Goal: Task Accomplishment & Management: Manage account settings

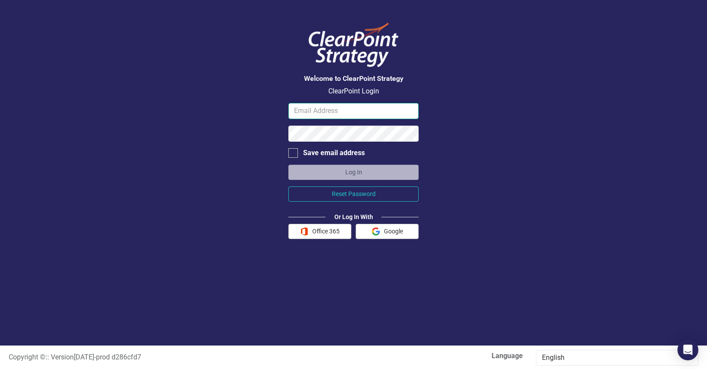
click at [317, 113] on input "email" at bounding box center [353, 111] width 130 height 16
type input "greg.page@fmdh.org"
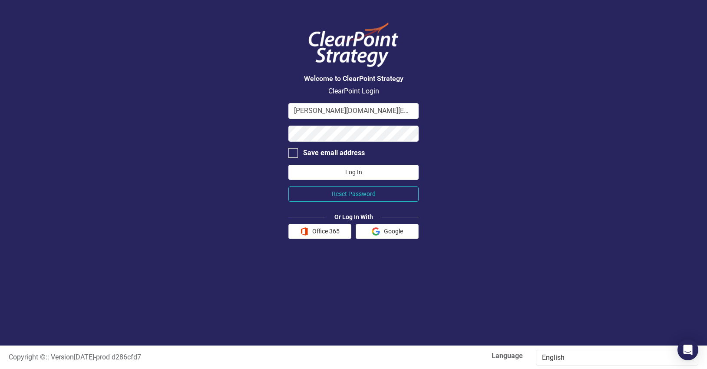
click at [363, 174] on button "Log In" at bounding box center [353, 172] width 130 height 15
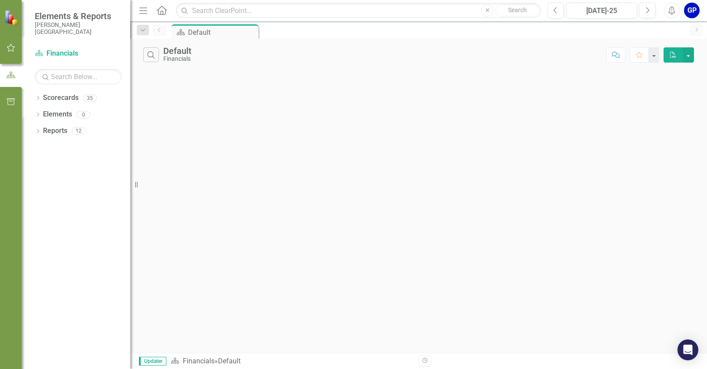
click at [687, 12] on div "GP" at bounding box center [692, 11] width 16 height 16
click at [673, 27] on link "User Edit Profile" at bounding box center [665, 27] width 69 height 16
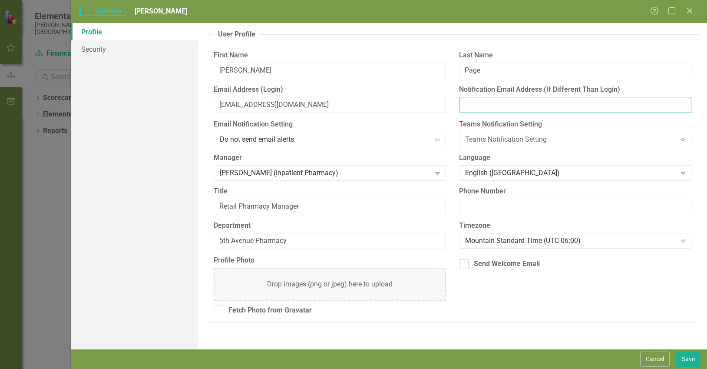
click at [485, 108] on input "Notification Email Address (If Different Than Login)" at bounding box center [575, 105] width 232 height 16
click at [282, 108] on input "[EMAIL_ADDRESS][DOMAIN_NAME]" at bounding box center [330, 105] width 232 height 16
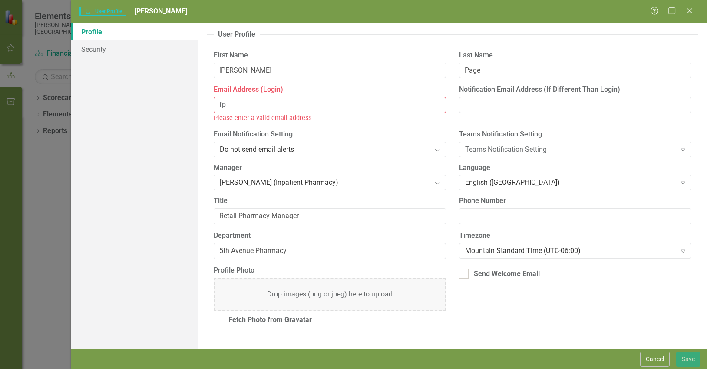
type input "f"
type input "[PERSON_NAME][DOMAIN_NAME][EMAIL_ADDRESS][DOMAIN_NAME]"
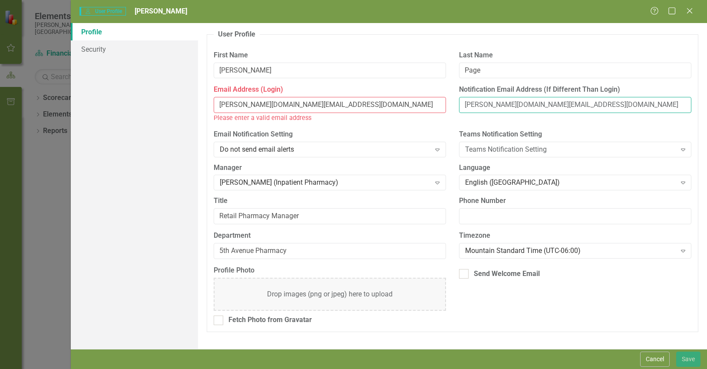
type input "4062283693"
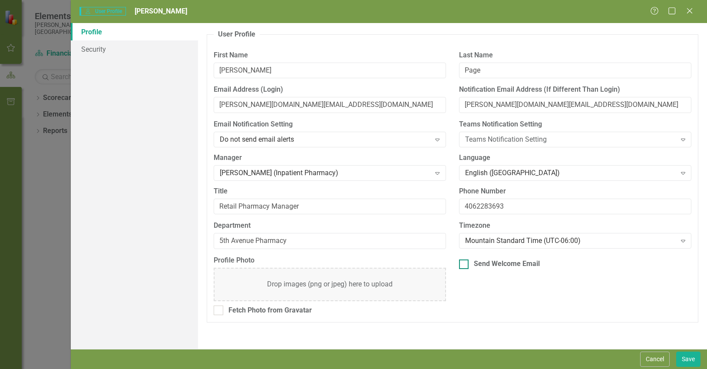
click at [468, 265] on div at bounding box center [464, 264] width 10 height 10
click at [465, 265] on input "Send Welcome Email" at bounding box center [462, 262] width 6 height 6
checkbox input "true"
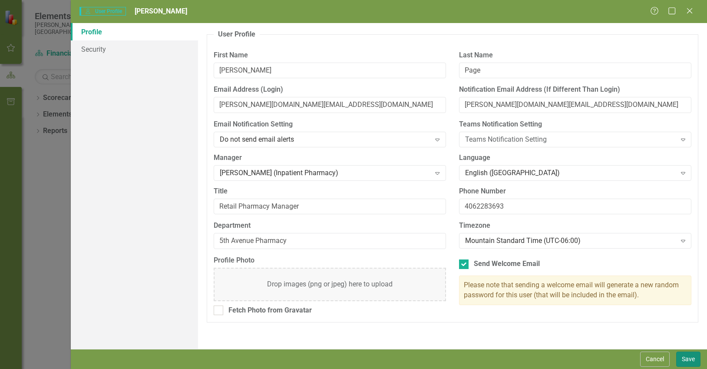
click at [684, 359] on button "Save" at bounding box center [688, 358] width 24 height 15
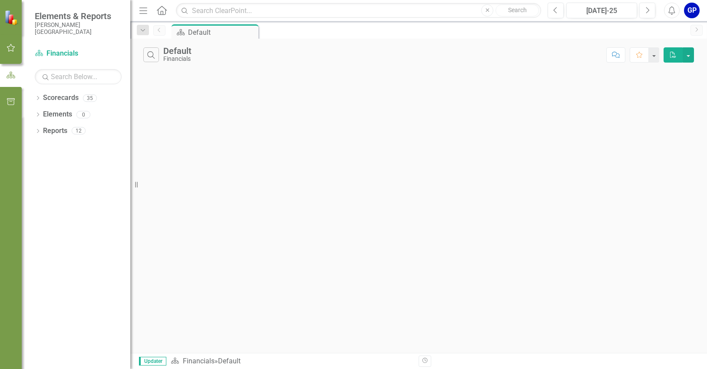
click at [685, 11] on div "GP" at bounding box center [692, 11] width 16 height 16
click at [663, 109] on link "Logout Log Out" at bounding box center [665, 110] width 69 height 16
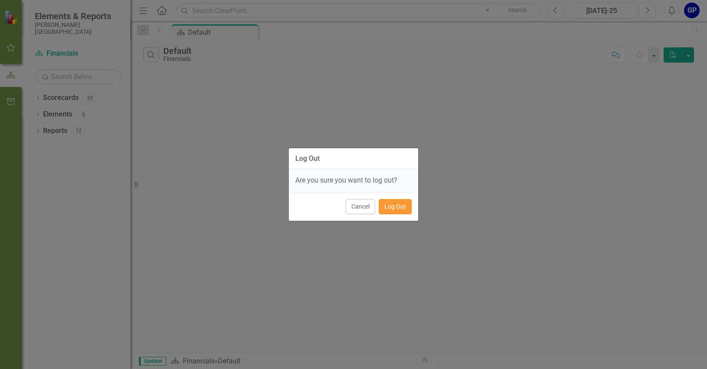
click at [385, 208] on button "Log Out" at bounding box center [395, 206] width 33 height 15
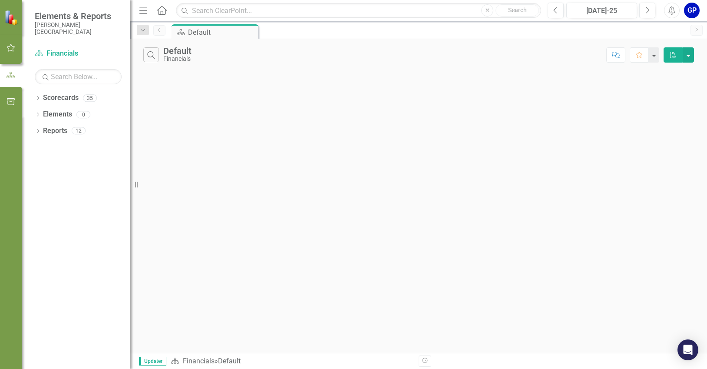
click at [695, 11] on div "GP" at bounding box center [692, 11] width 16 height 16
click at [654, 32] on link "User Edit Profile" at bounding box center [665, 27] width 69 height 16
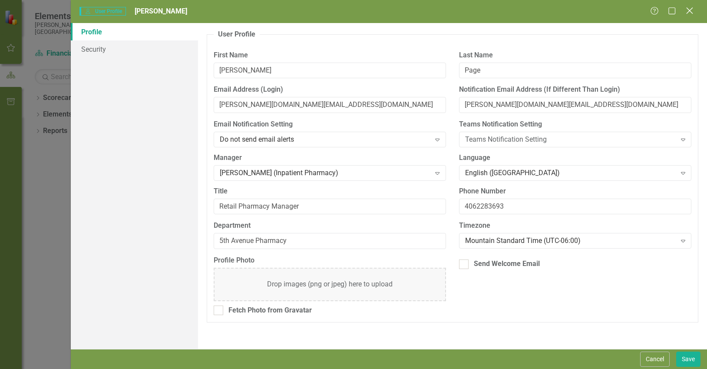
click at [687, 10] on icon "Close" at bounding box center [689, 11] width 11 height 8
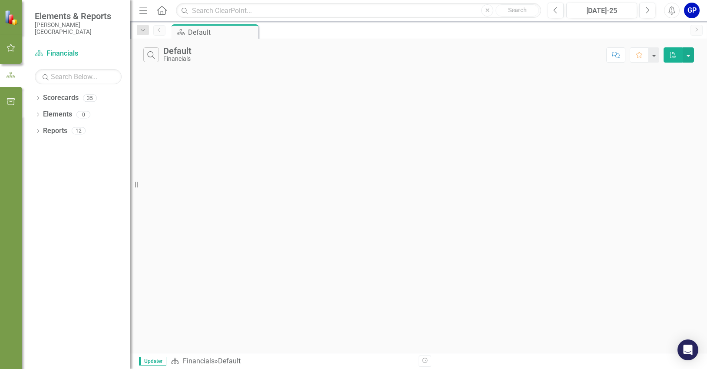
click at [144, 10] on icon "Menu" at bounding box center [143, 10] width 11 height 9
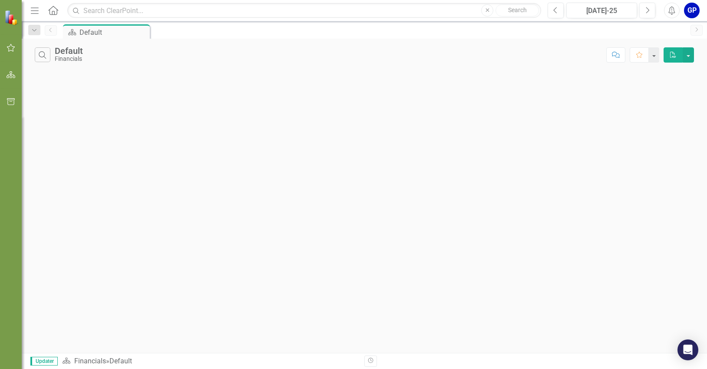
click at [70, 51] on div "Default" at bounding box center [69, 51] width 28 height 10
click at [37, 31] on icon "Dropdown" at bounding box center [34, 30] width 8 height 6
click at [35, 17] on button "Menu" at bounding box center [34, 10] width 11 height 15
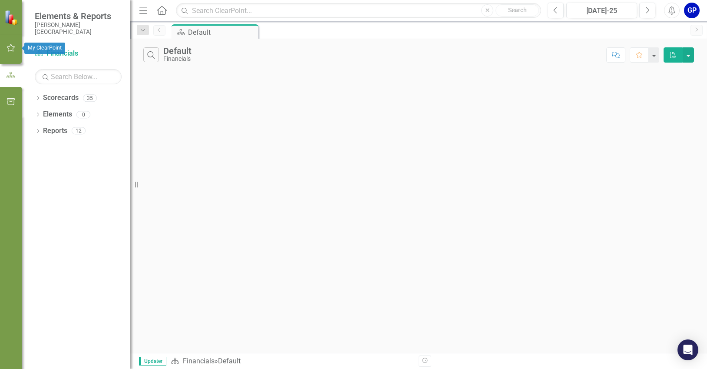
click at [7, 50] on icon "button" at bounding box center [11, 47] width 9 height 7
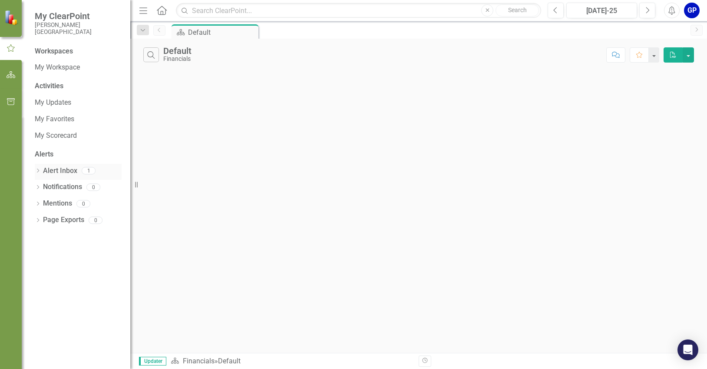
click at [60, 172] on link "Alert Inbox" at bounding box center [60, 171] width 34 height 10
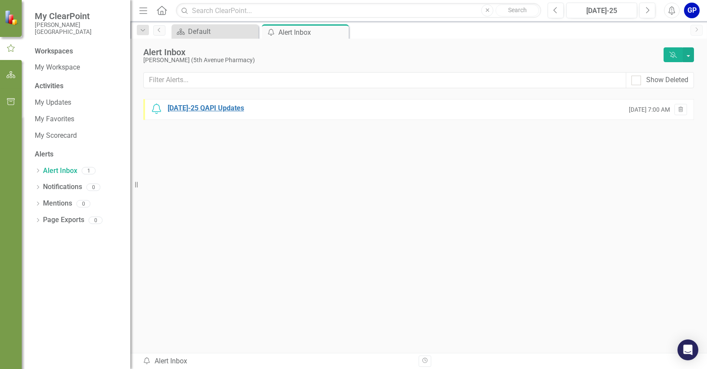
click at [214, 109] on div "Jul-25 QAPI Updates" at bounding box center [206, 108] width 76 height 10
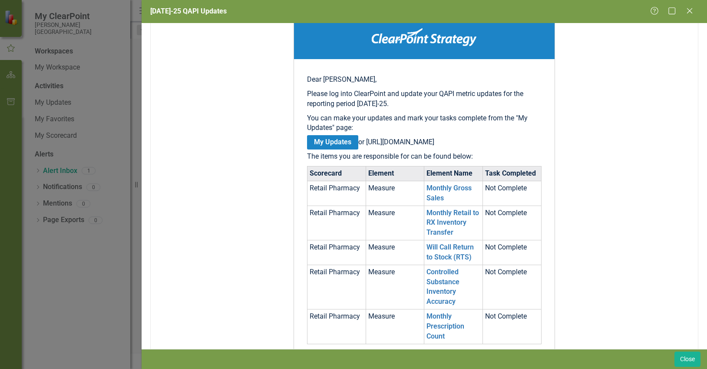
scroll to position [109, 0]
click at [451, 199] on link "Monthly Gross Sales" at bounding box center [449, 193] width 45 height 18
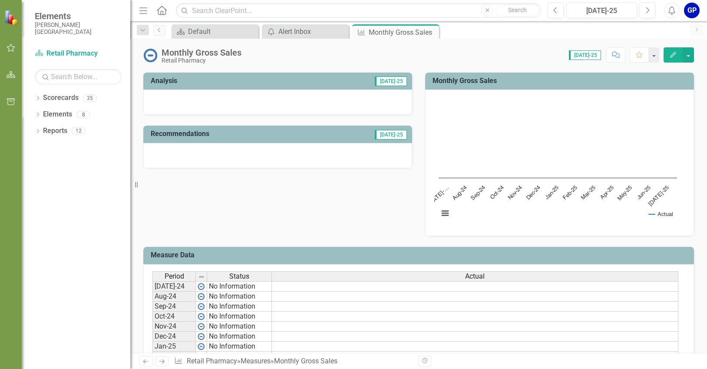
scroll to position [217, 0]
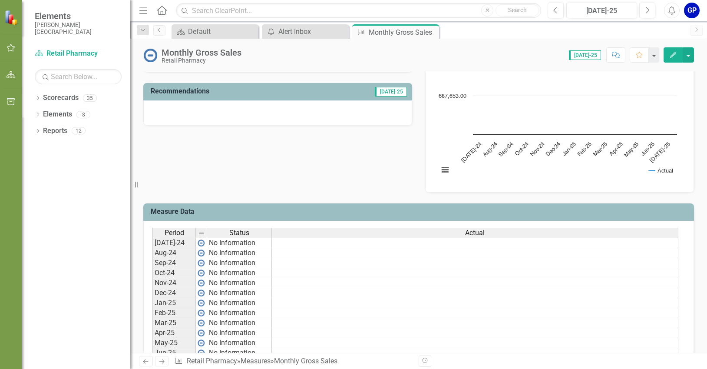
click at [693, 5] on div "GP" at bounding box center [692, 11] width 16 height 16
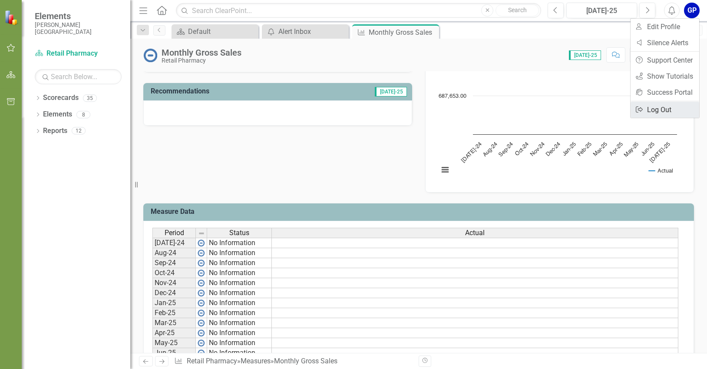
click at [659, 108] on link "Logout Log Out" at bounding box center [665, 110] width 69 height 16
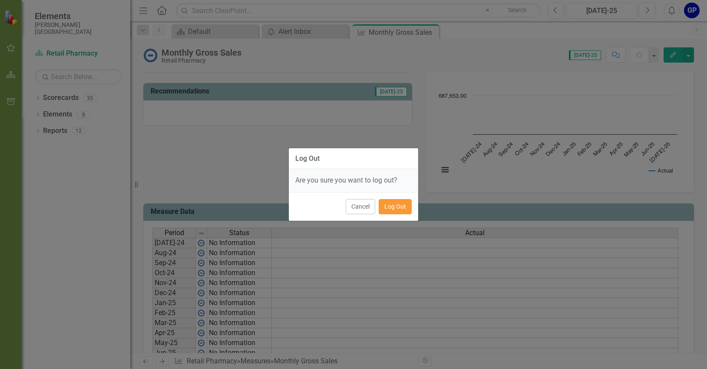
click at [396, 207] on button "Log Out" at bounding box center [395, 206] width 33 height 15
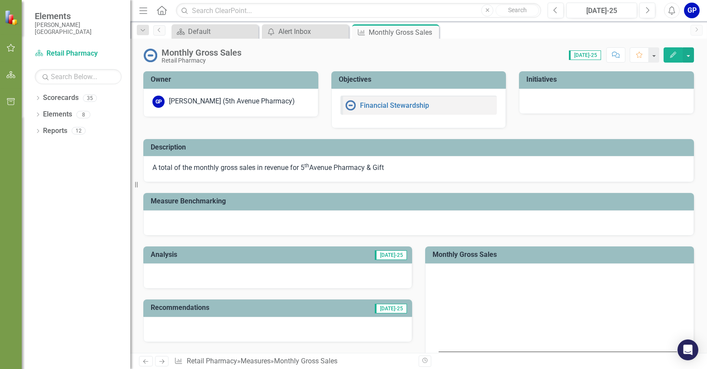
click at [208, 268] on div at bounding box center [277, 275] width 269 height 25
click at [279, 275] on div at bounding box center [277, 275] width 269 height 25
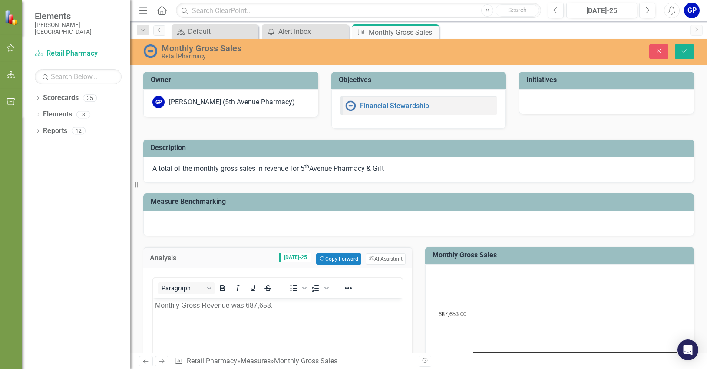
click at [691, 8] on div "GP" at bounding box center [692, 11] width 16 height 16
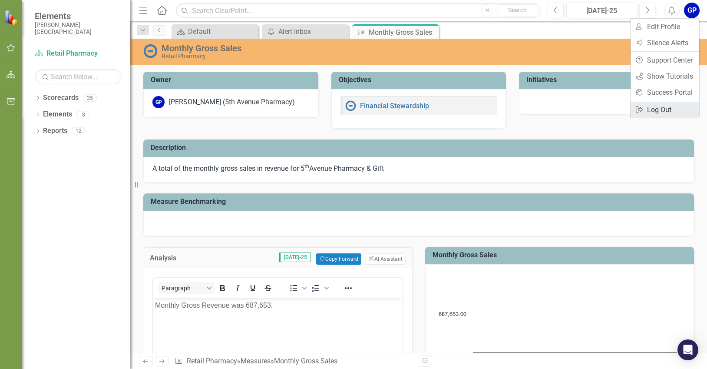
click at [658, 108] on link "Logout Log Out" at bounding box center [665, 110] width 69 height 16
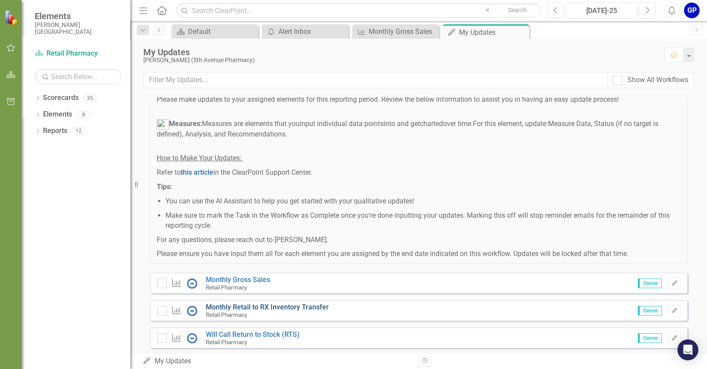
scroll to position [31, 0]
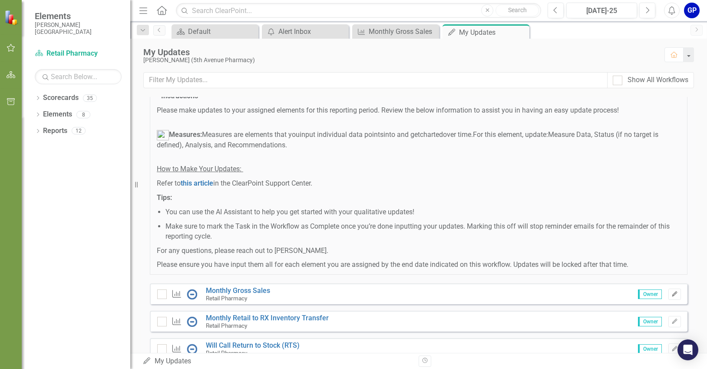
click at [671, 297] on button "Edit" at bounding box center [675, 293] width 13 height 11
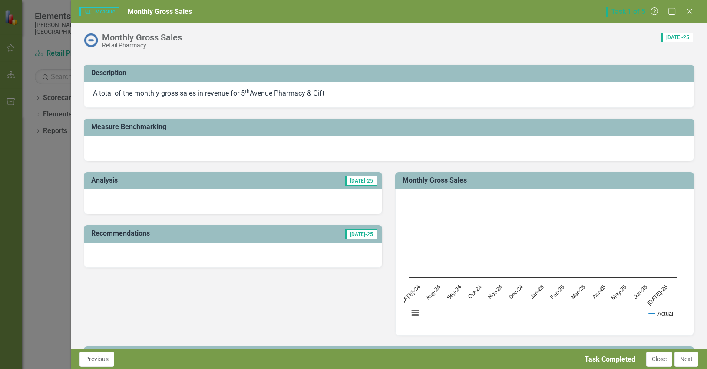
scroll to position [43, 0]
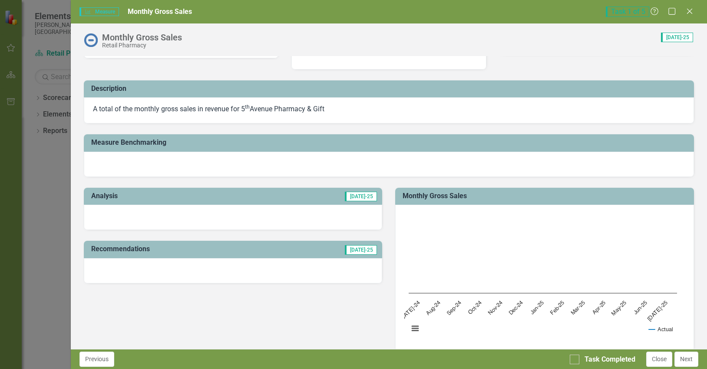
click at [136, 213] on div at bounding box center [233, 217] width 299 height 25
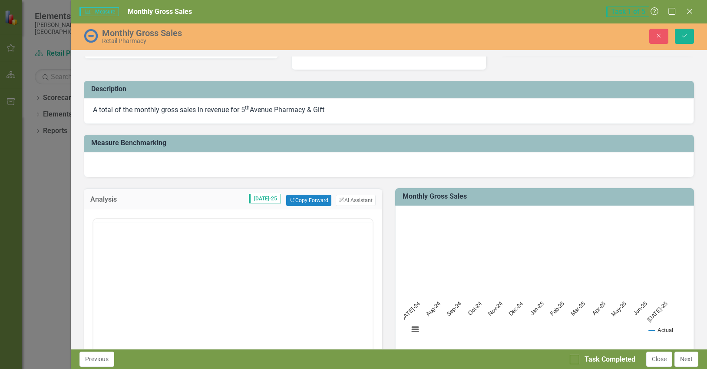
scroll to position [0, 0]
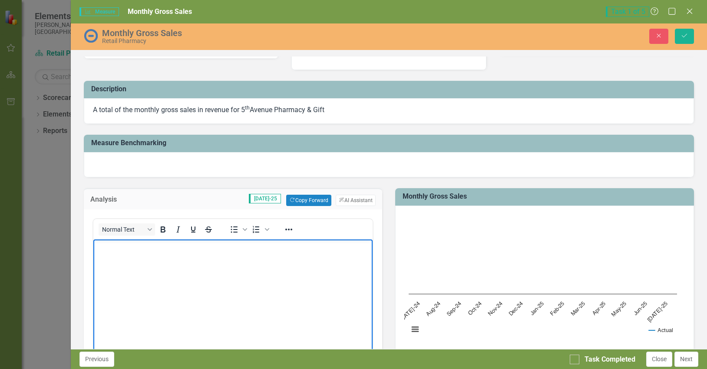
click at [140, 255] on body "Rich Text Area. Press ALT-0 for help." at bounding box center [233, 304] width 280 height 130
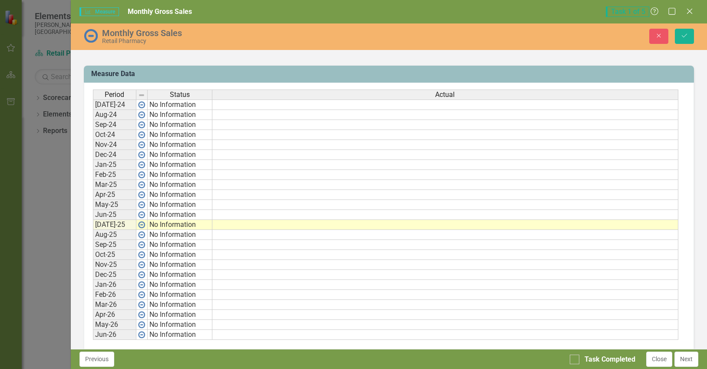
scroll to position [478, 0]
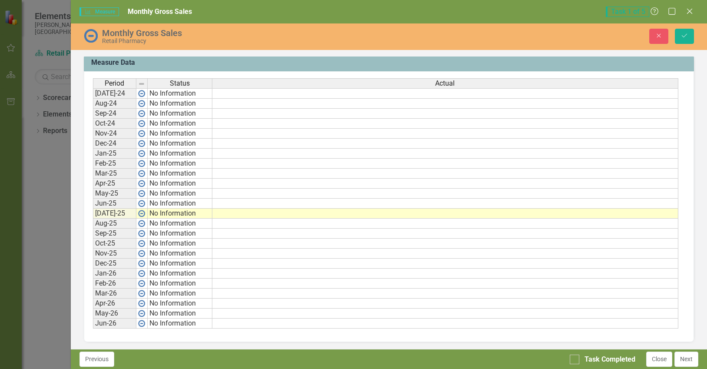
click at [236, 214] on td at bounding box center [445, 214] width 466 height 10
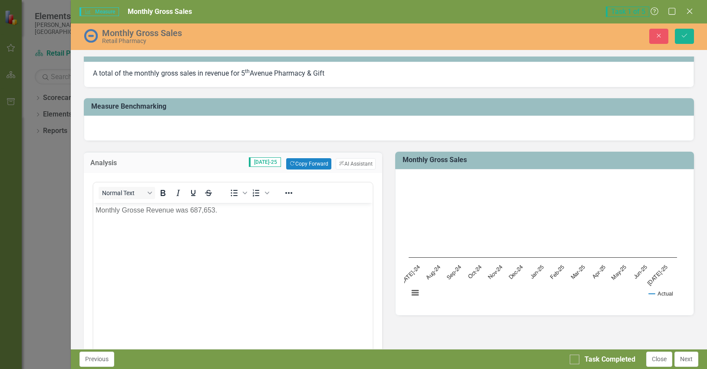
scroll to position [43, 0]
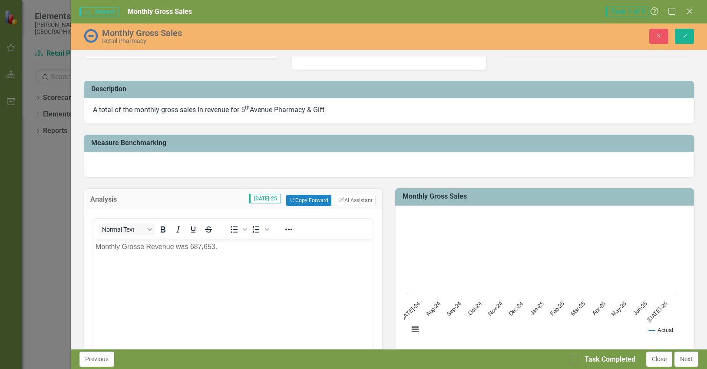
type textarea "687,653"
click at [218, 247] on p "Monthly Grosse Revenue was 687,653." at bounding box center [232, 247] width 275 height 10
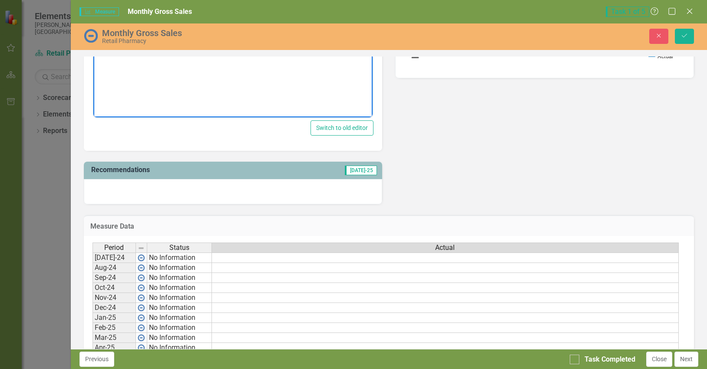
scroll to position [304, 0]
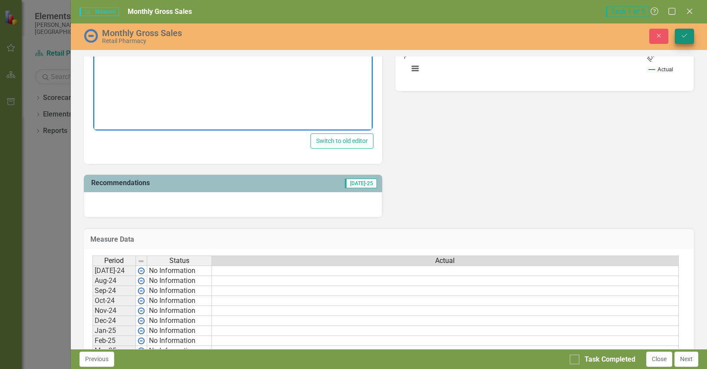
click at [683, 34] on icon "Save" at bounding box center [685, 36] width 8 height 6
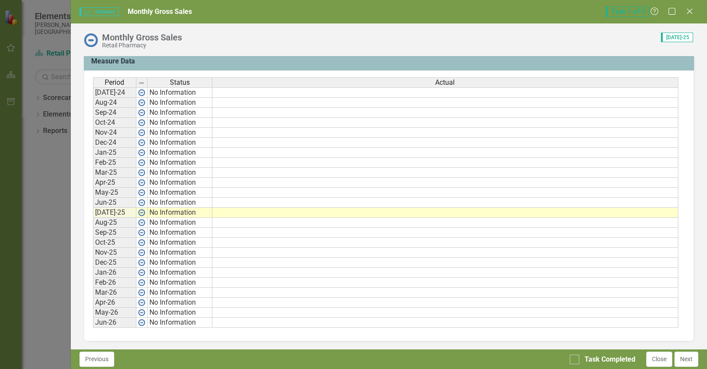
scroll to position [353, 0]
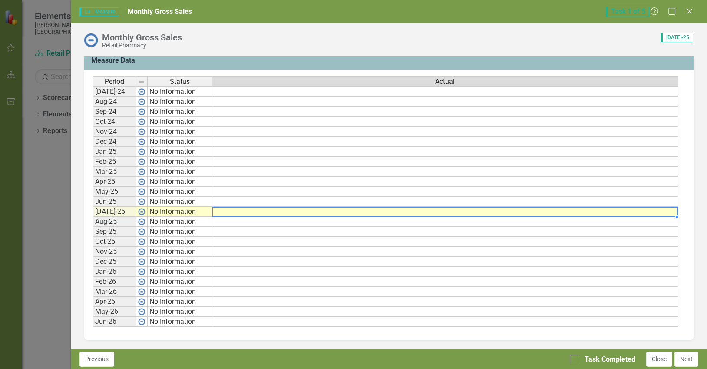
click at [232, 214] on td at bounding box center [445, 212] width 466 height 10
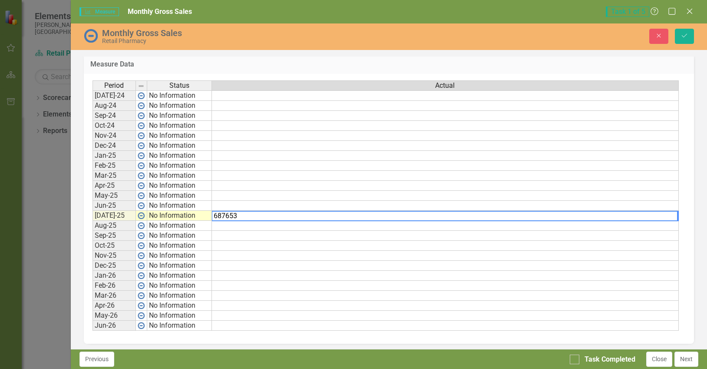
click at [225, 218] on textarea "687653" at bounding box center [445, 216] width 467 height 10
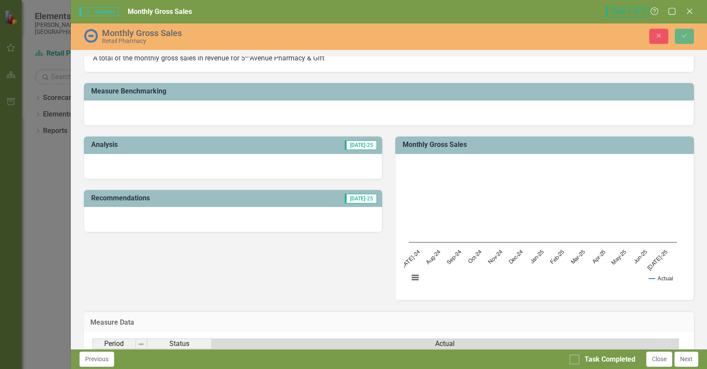
scroll to position [93, 0]
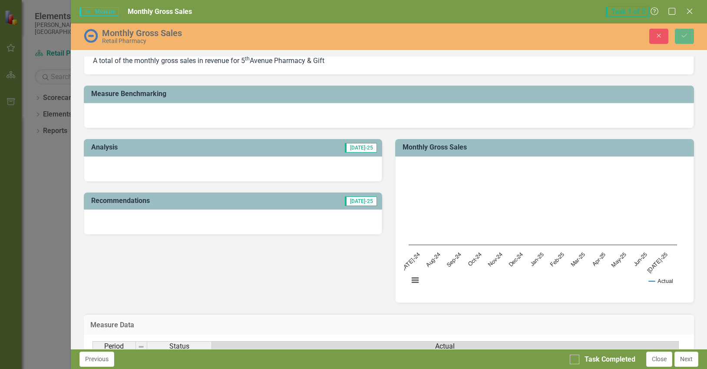
type textarea "687653"
click at [156, 168] on div at bounding box center [233, 168] width 299 height 25
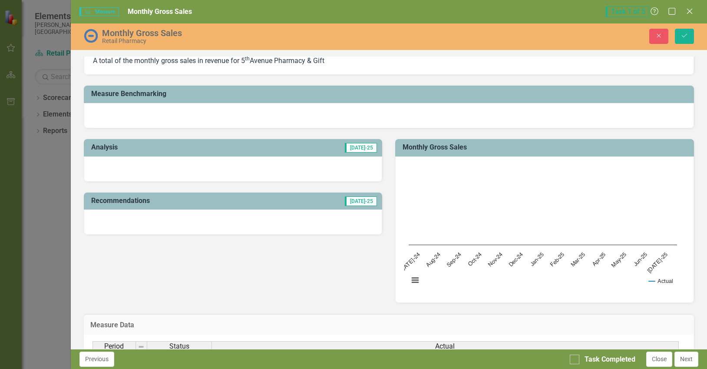
click at [156, 168] on div at bounding box center [233, 168] width 299 height 25
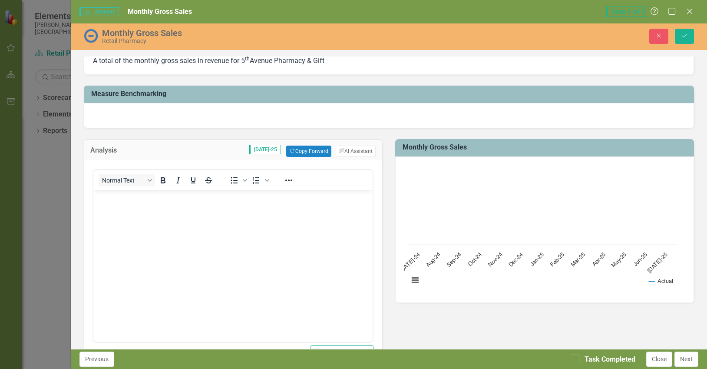
scroll to position [0, 0]
click at [136, 223] on body "Rich Text Area. Press ALT-0 for help." at bounding box center [233, 255] width 280 height 130
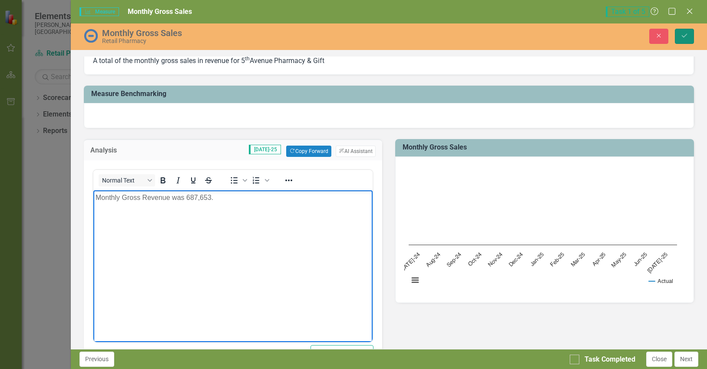
click at [685, 38] on icon "Save" at bounding box center [685, 36] width 8 height 6
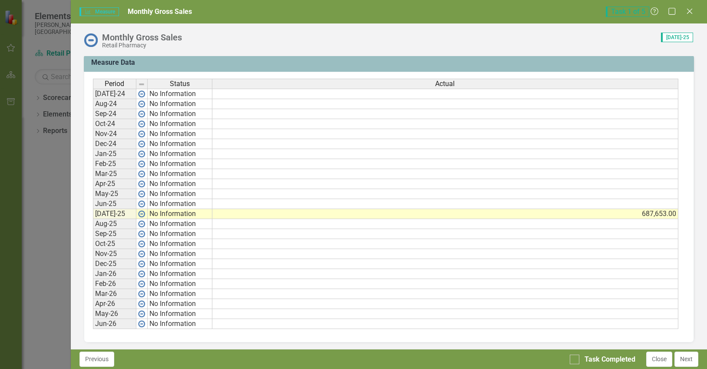
scroll to position [353, 0]
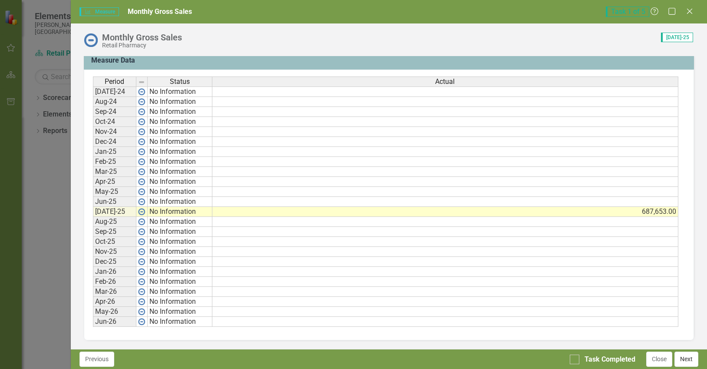
click at [688, 360] on button "Next" at bounding box center [687, 358] width 24 height 15
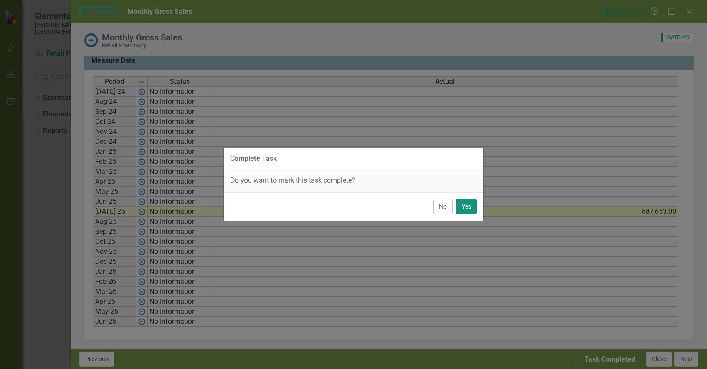
click at [472, 207] on button "Yes" at bounding box center [466, 206] width 21 height 15
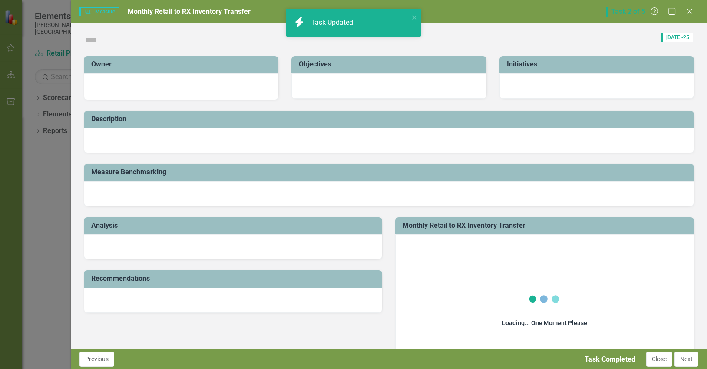
checkbox input "true"
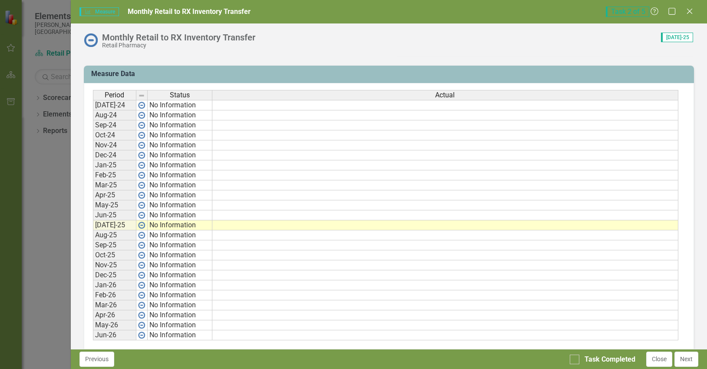
scroll to position [348, 0]
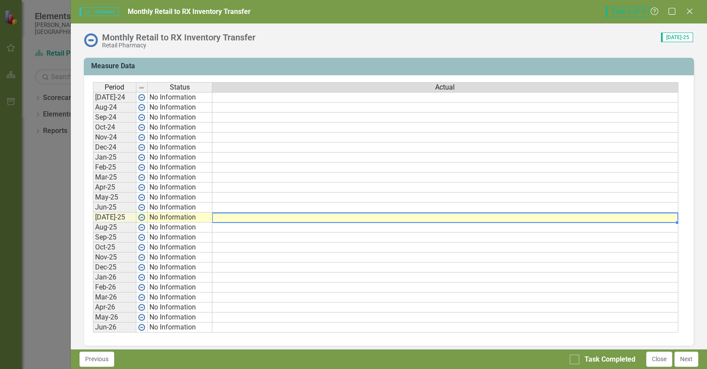
click at [230, 219] on td at bounding box center [445, 217] width 466 height 10
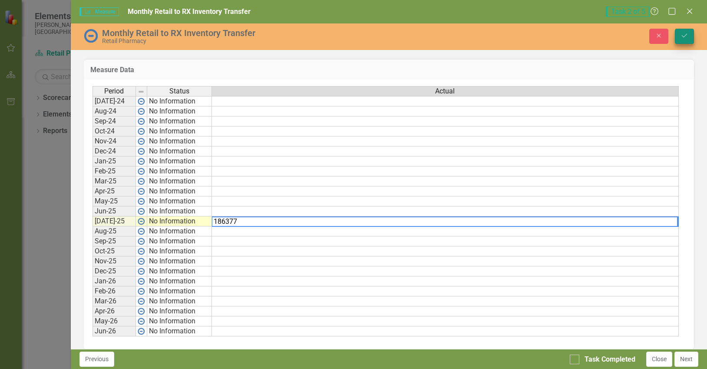
type textarea "186377"
click at [687, 38] on icon "Save" at bounding box center [685, 36] width 8 height 6
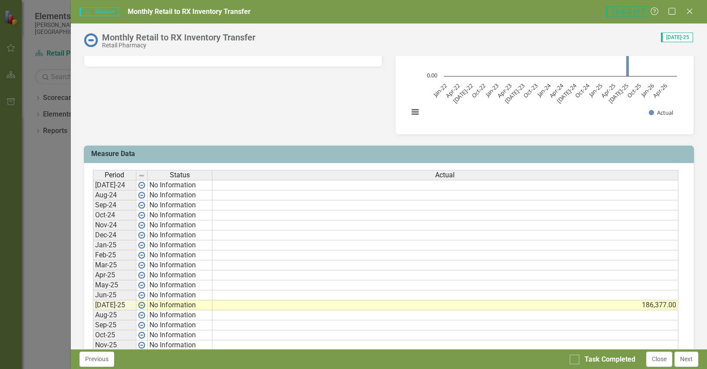
scroll to position [261, 0]
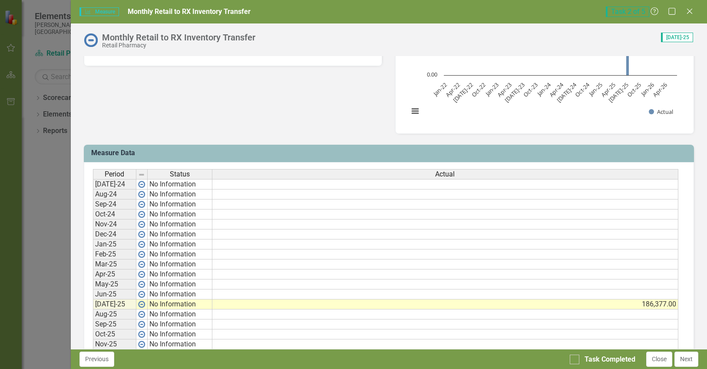
click at [249, 304] on td "186,377.00" at bounding box center [445, 304] width 466 height 10
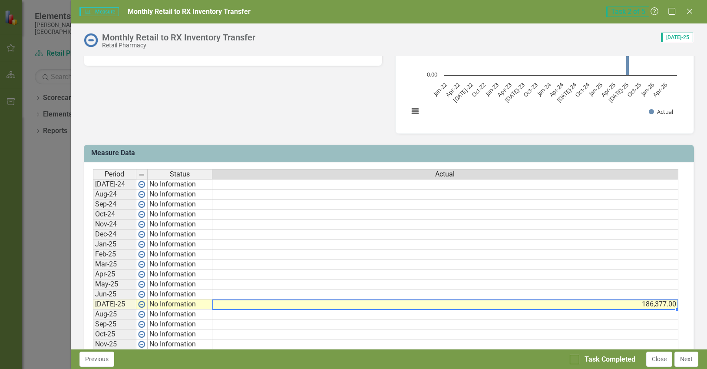
click at [675, 306] on td "186,377.00" at bounding box center [445, 304] width 466 height 10
click at [355, 305] on td "186,377.00" at bounding box center [445, 304] width 466 height 10
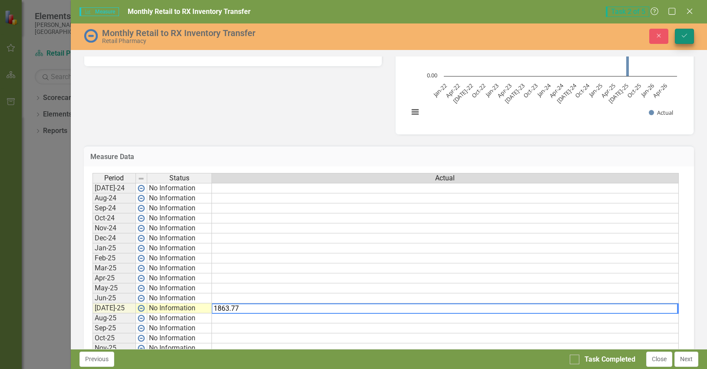
type textarea "1863.77"
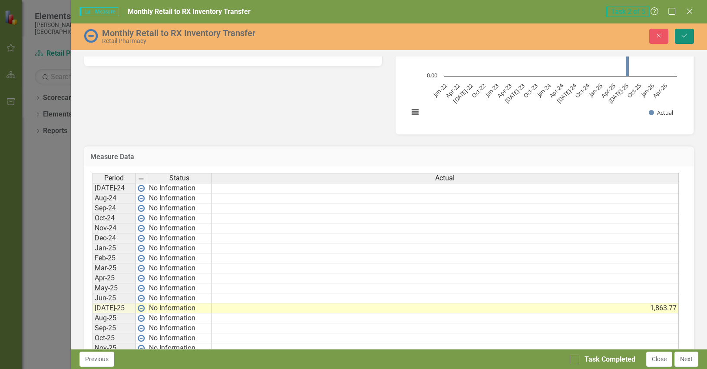
click at [683, 39] on button "Save" at bounding box center [684, 36] width 19 height 15
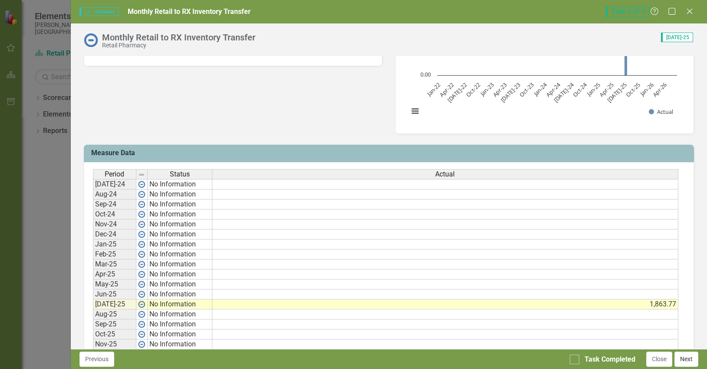
click at [689, 362] on button "Next" at bounding box center [687, 358] width 24 height 15
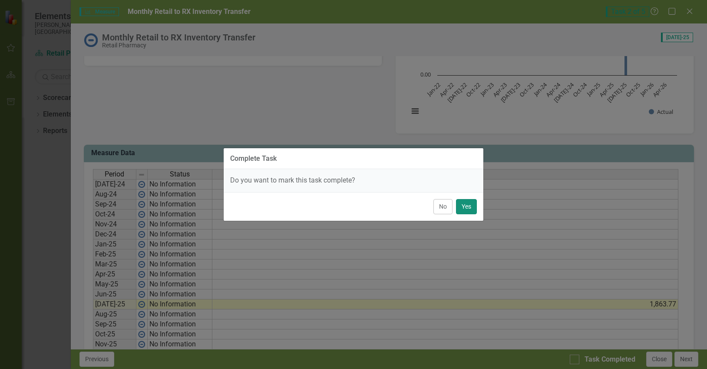
click at [467, 209] on button "Yes" at bounding box center [466, 206] width 21 height 15
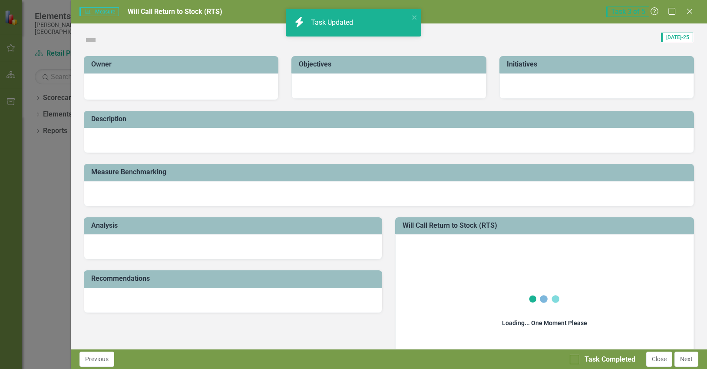
checkbox input "true"
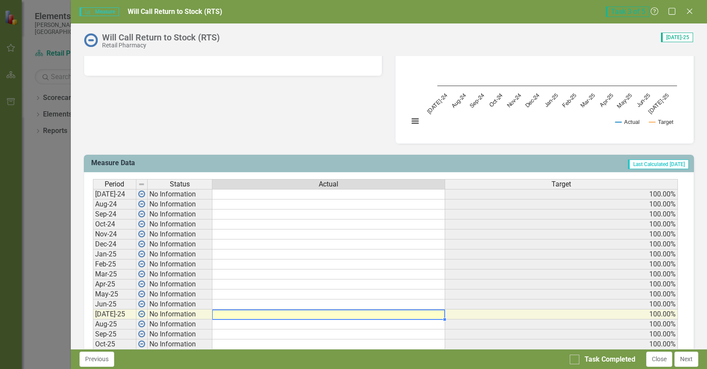
click at [322, 315] on td at bounding box center [328, 314] width 233 height 10
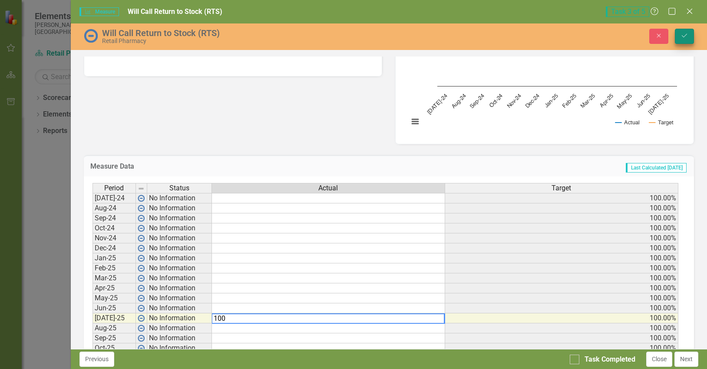
type textarea "100"
click at [686, 39] on button "Save" at bounding box center [684, 36] width 19 height 15
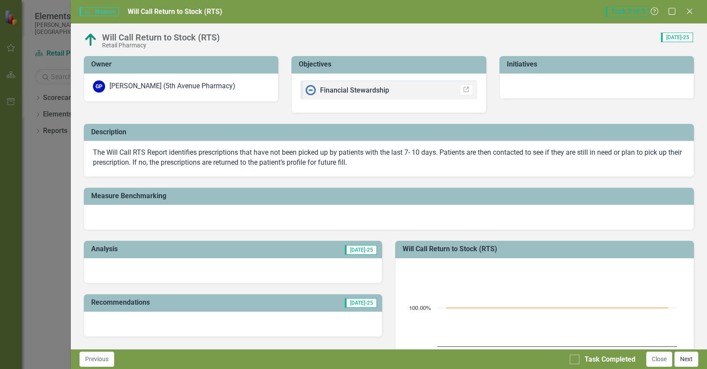
click at [683, 362] on button "Next" at bounding box center [687, 358] width 24 height 15
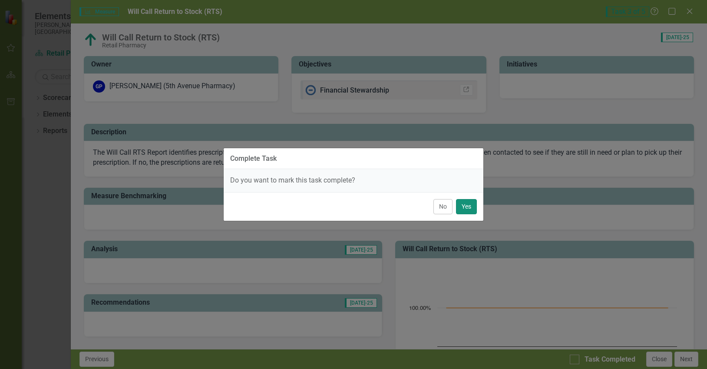
click at [464, 203] on button "Yes" at bounding box center [466, 206] width 21 height 15
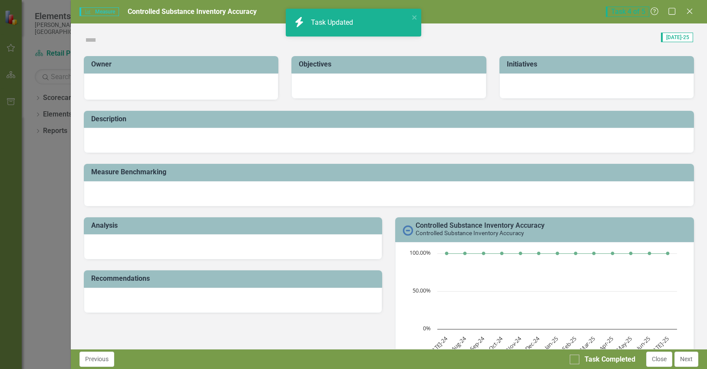
checkbox input "false"
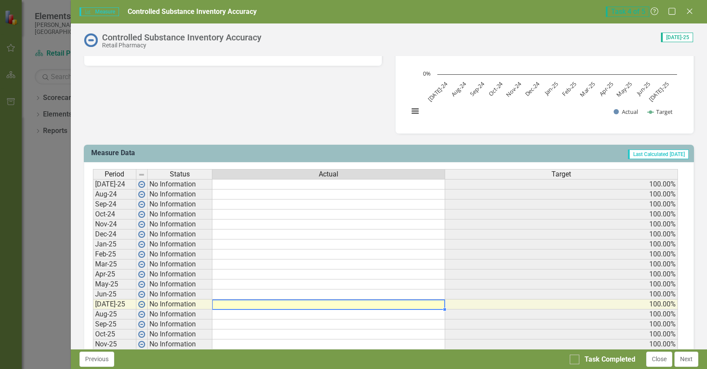
click at [378, 305] on td at bounding box center [328, 304] width 233 height 10
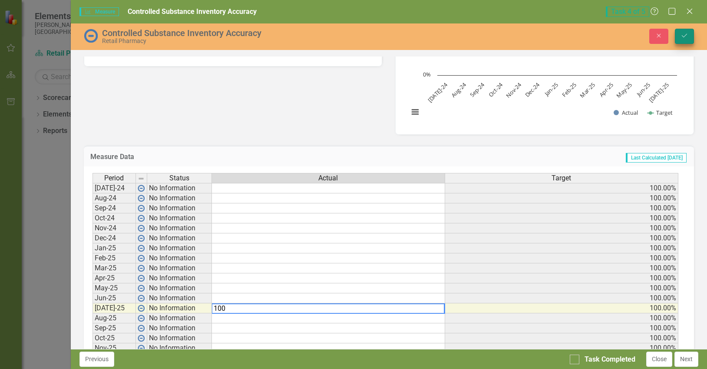
type textarea "100"
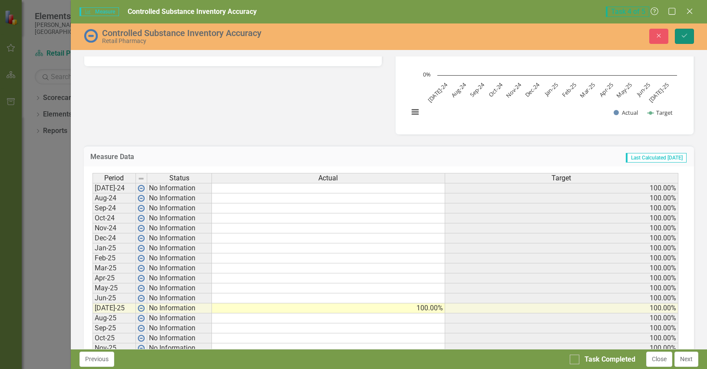
click at [683, 36] on icon "Save" at bounding box center [685, 36] width 8 height 6
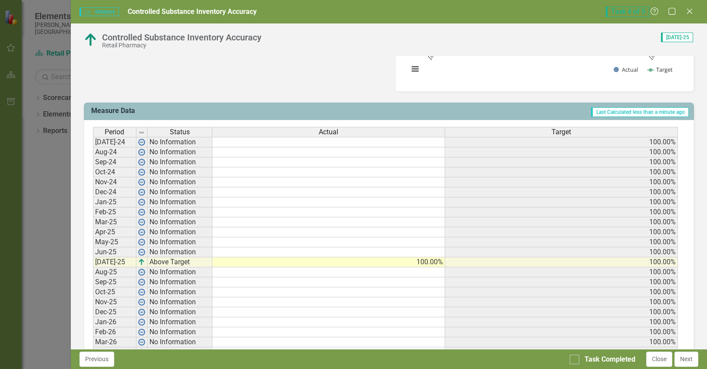
scroll to position [304, 0]
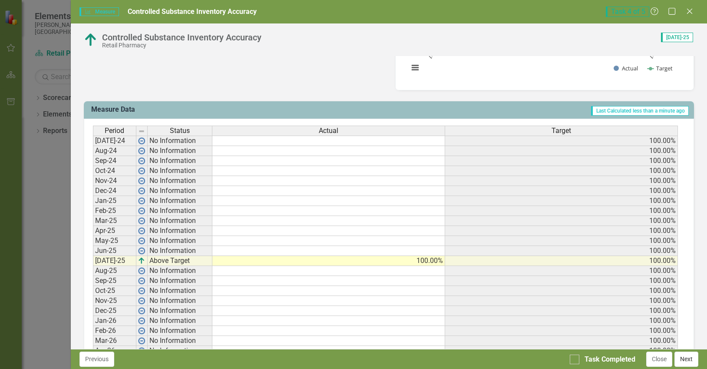
click at [684, 361] on button "Next" at bounding box center [687, 358] width 24 height 15
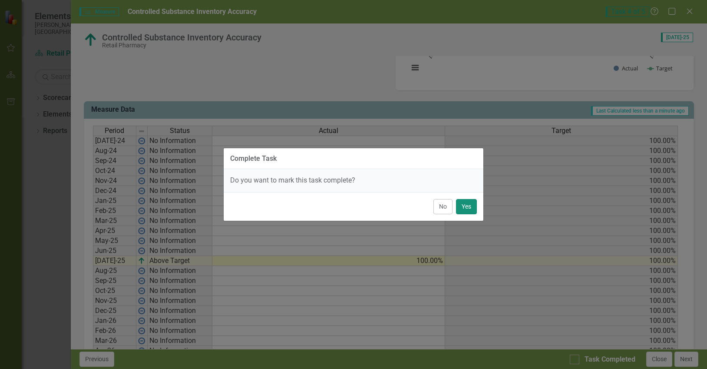
click at [467, 205] on button "Yes" at bounding box center [466, 206] width 21 height 15
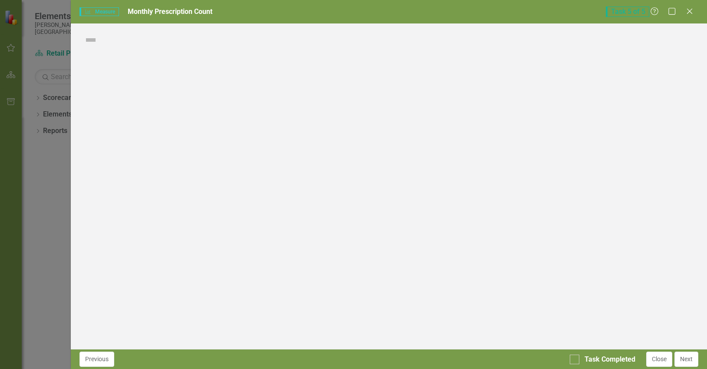
checkbox input "true"
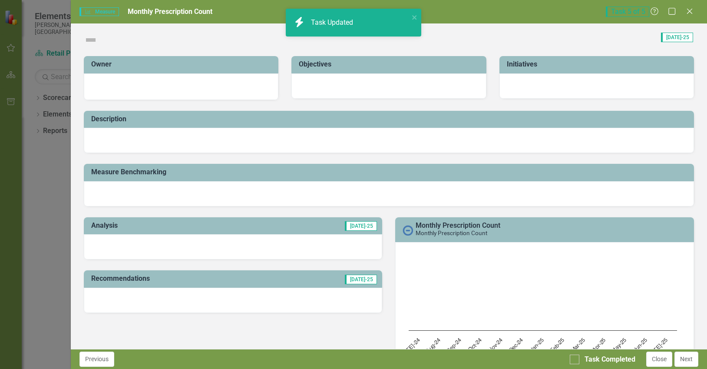
checkbox input "false"
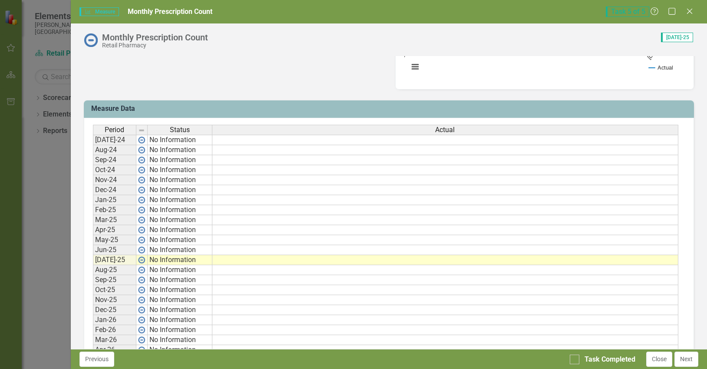
click at [235, 263] on td at bounding box center [445, 260] width 466 height 10
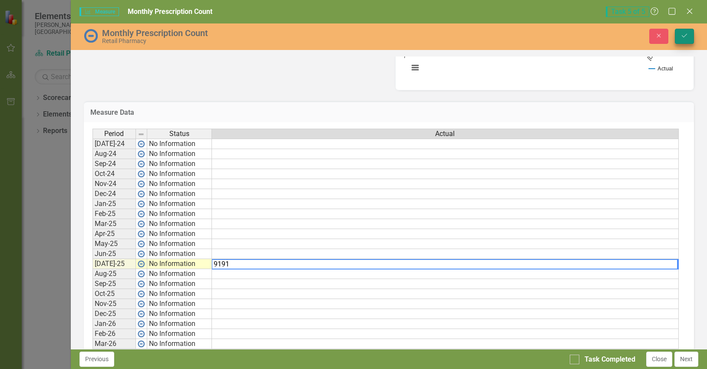
type textarea "9191"
click at [684, 37] on icon "submit" at bounding box center [684, 35] width 5 height 3
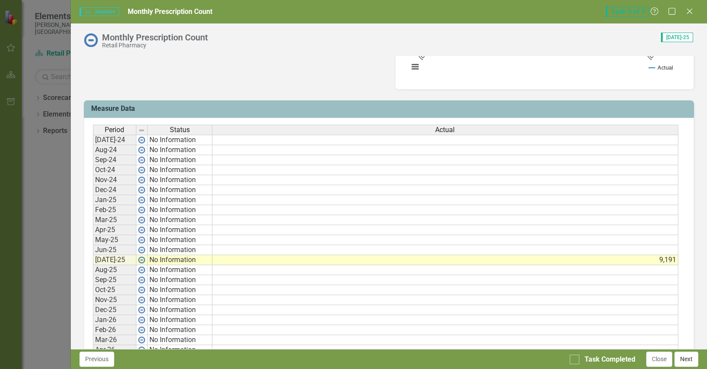
click at [684, 364] on button "Next" at bounding box center [687, 358] width 24 height 15
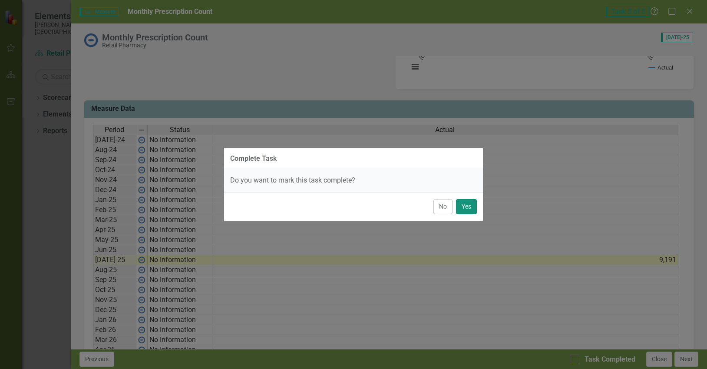
click at [461, 205] on button "Yes" at bounding box center [466, 206] width 21 height 15
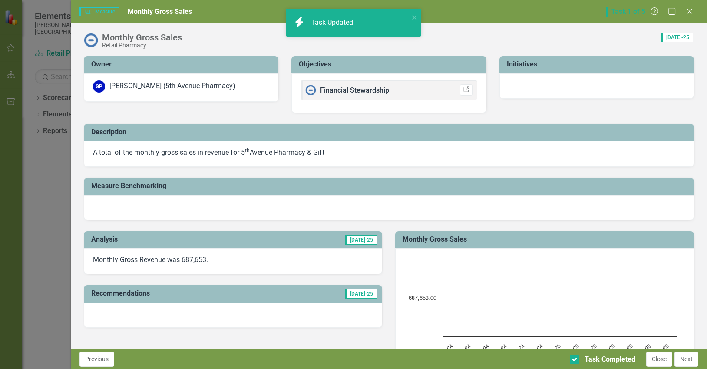
checkbox input "true"
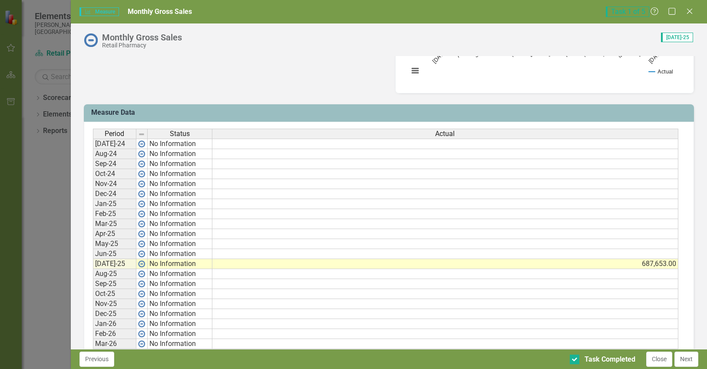
scroll to position [348, 0]
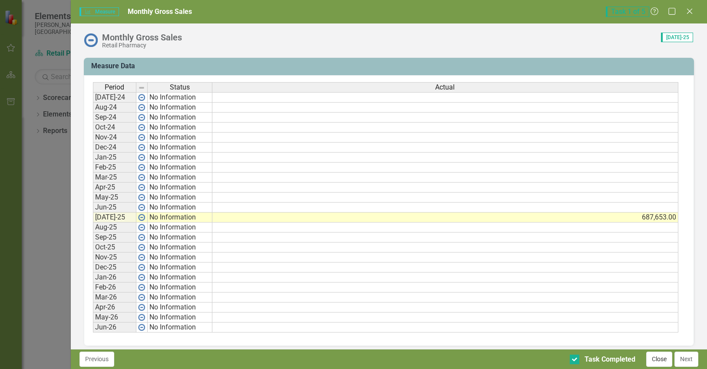
click at [662, 361] on button "Close" at bounding box center [659, 358] width 26 height 15
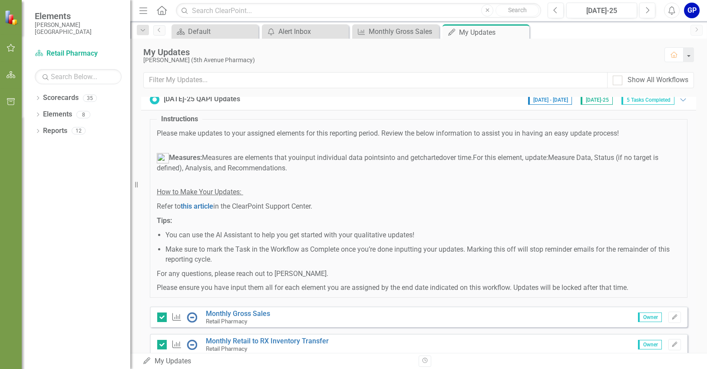
scroll to position [0, 0]
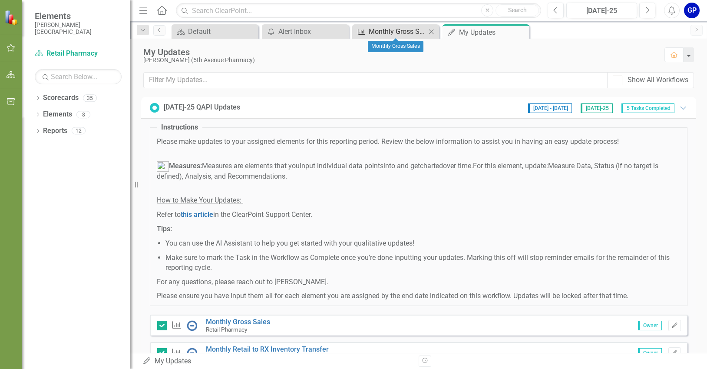
click at [378, 31] on div "Monthly Gross Sales" at bounding box center [397, 31] width 57 height 11
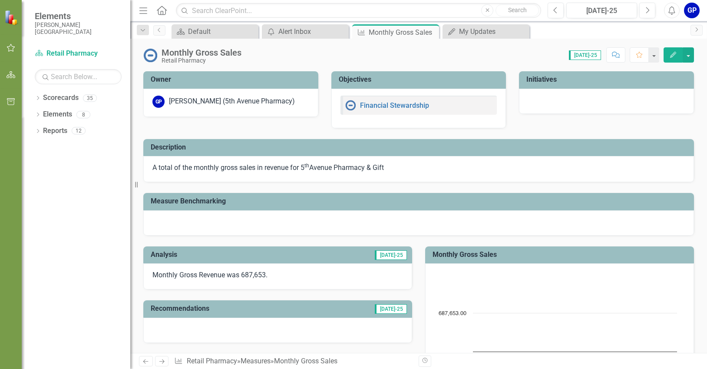
click at [687, 9] on div "GP" at bounding box center [692, 11] width 16 height 16
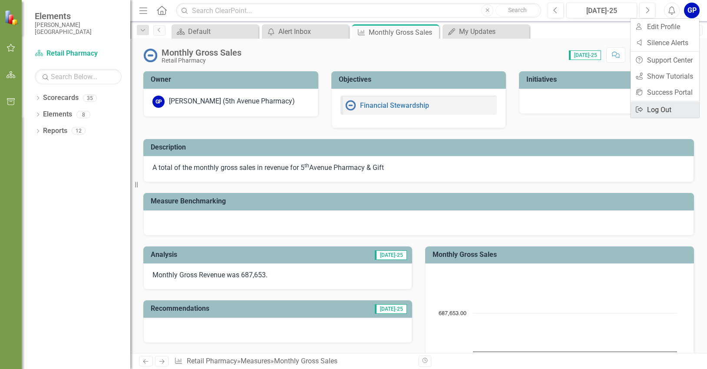
click at [653, 109] on link "Logout Log Out" at bounding box center [665, 110] width 69 height 16
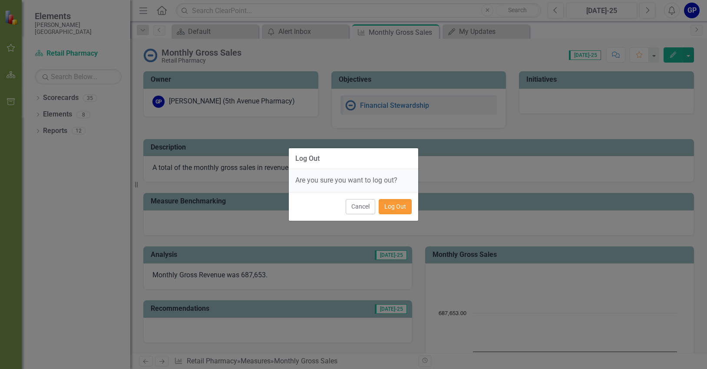
click at [408, 208] on button "Log Out" at bounding box center [395, 206] width 33 height 15
